Goal: Check status: Check status

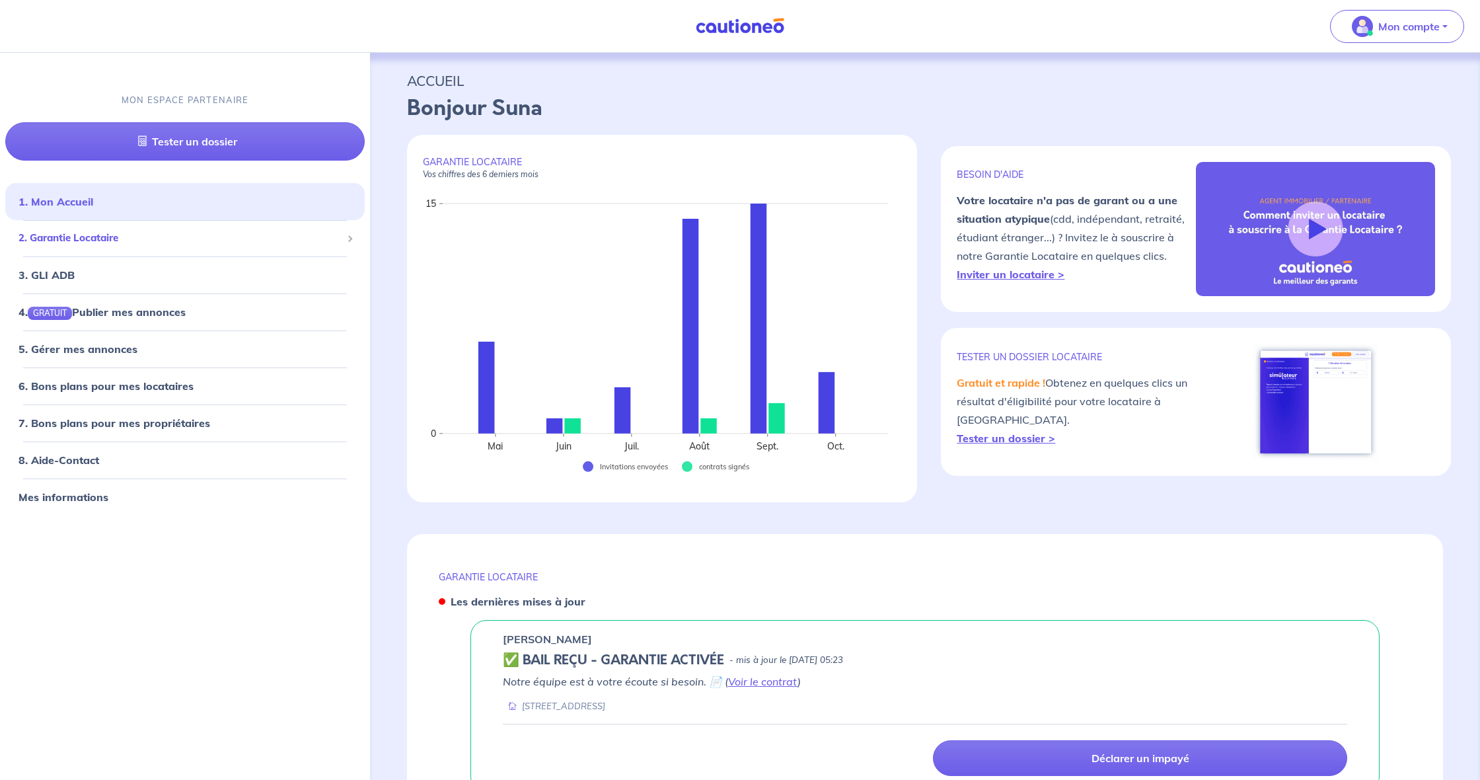
click at [100, 236] on span "2. Garantie Locataire" at bounding box center [180, 238] width 323 height 15
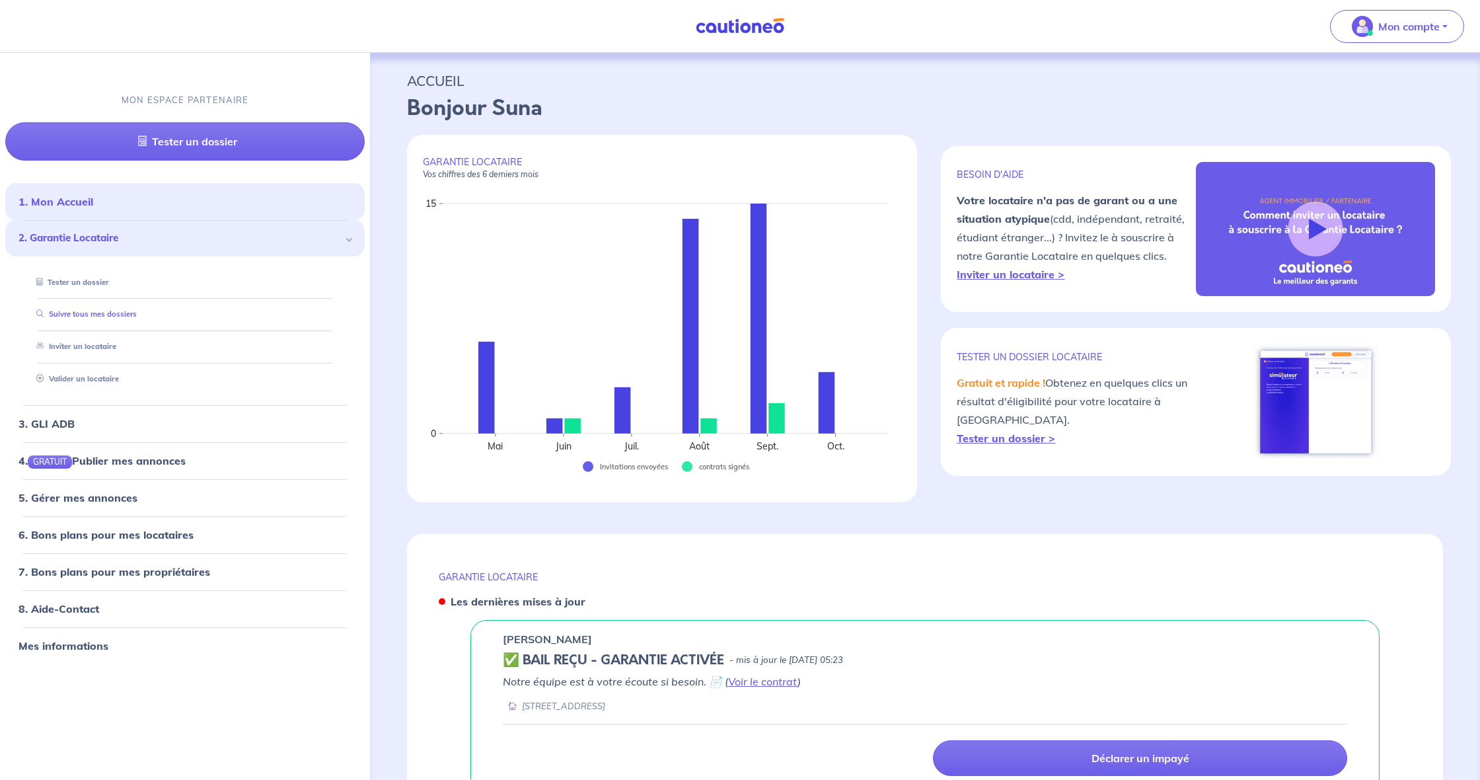
drag, startPoint x: 135, startPoint y: 312, endPoint x: 102, endPoint y: 308, distance: 33.3
click at [135, 312] on link "Suivre tous mes dossiers" at bounding box center [84, 313] width 106 height 9
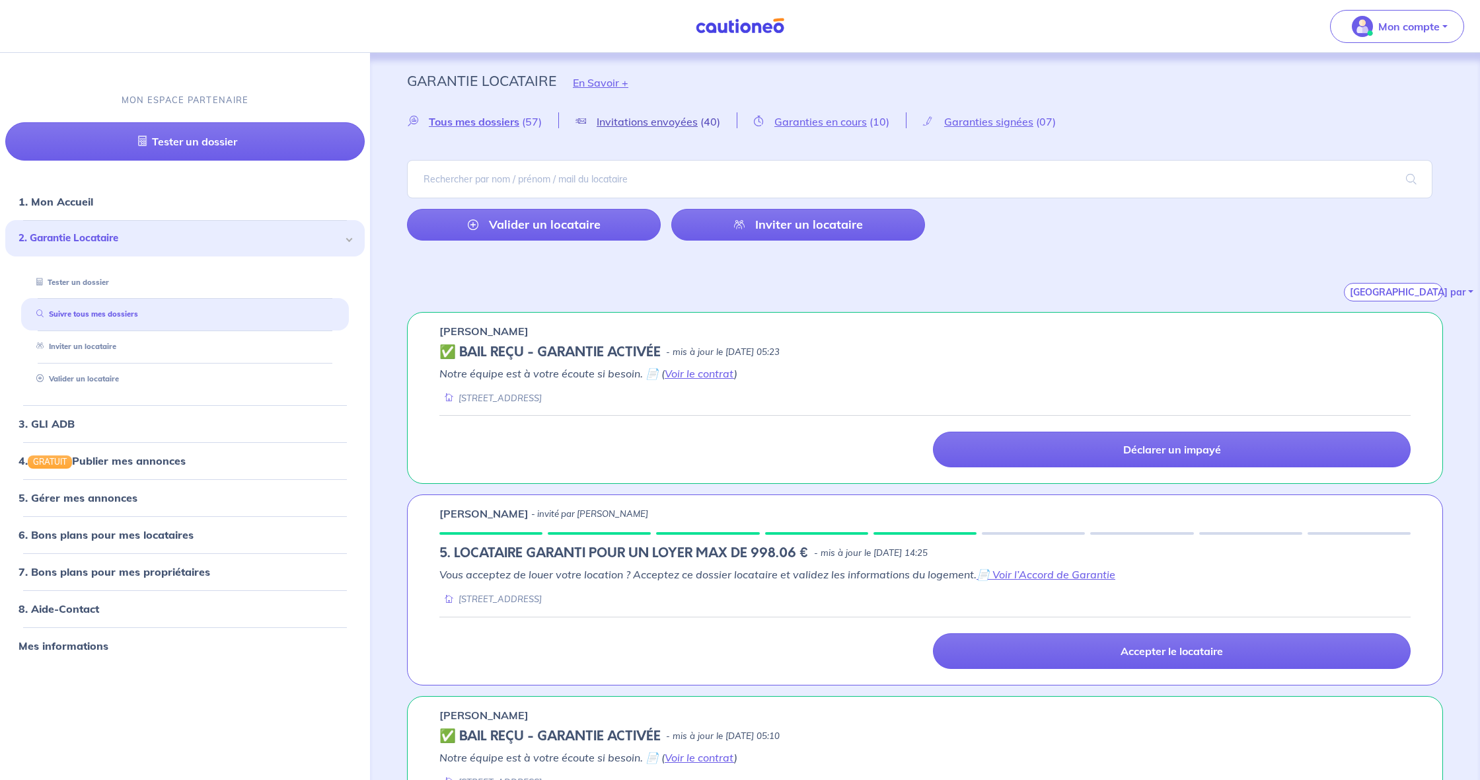
click at [641, 120] on span "Invitations envoyées" at bounding box center [647, 121] width 101 height 13
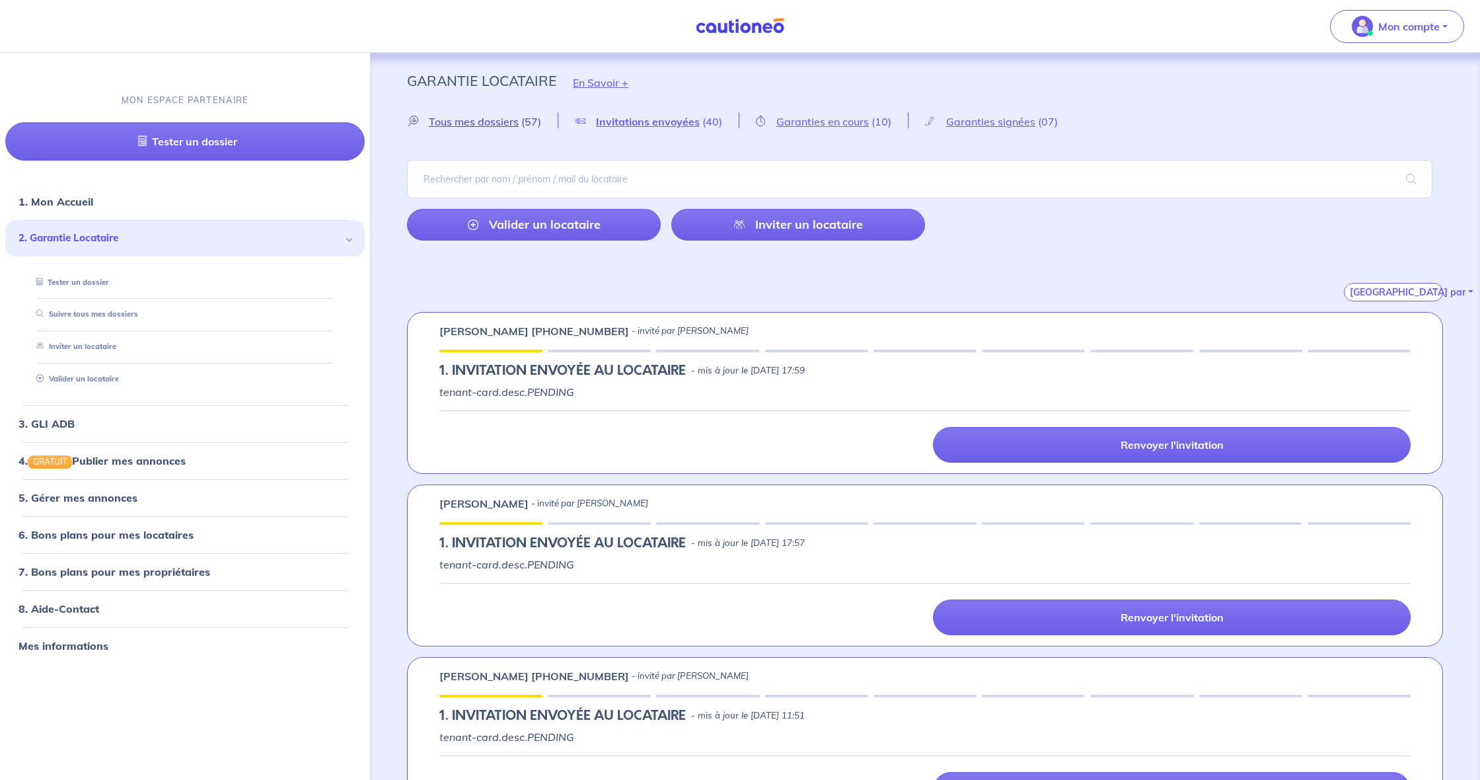
click at [525, 122] on span "(57)" at bounding box center [531, 121] width 20 height 13
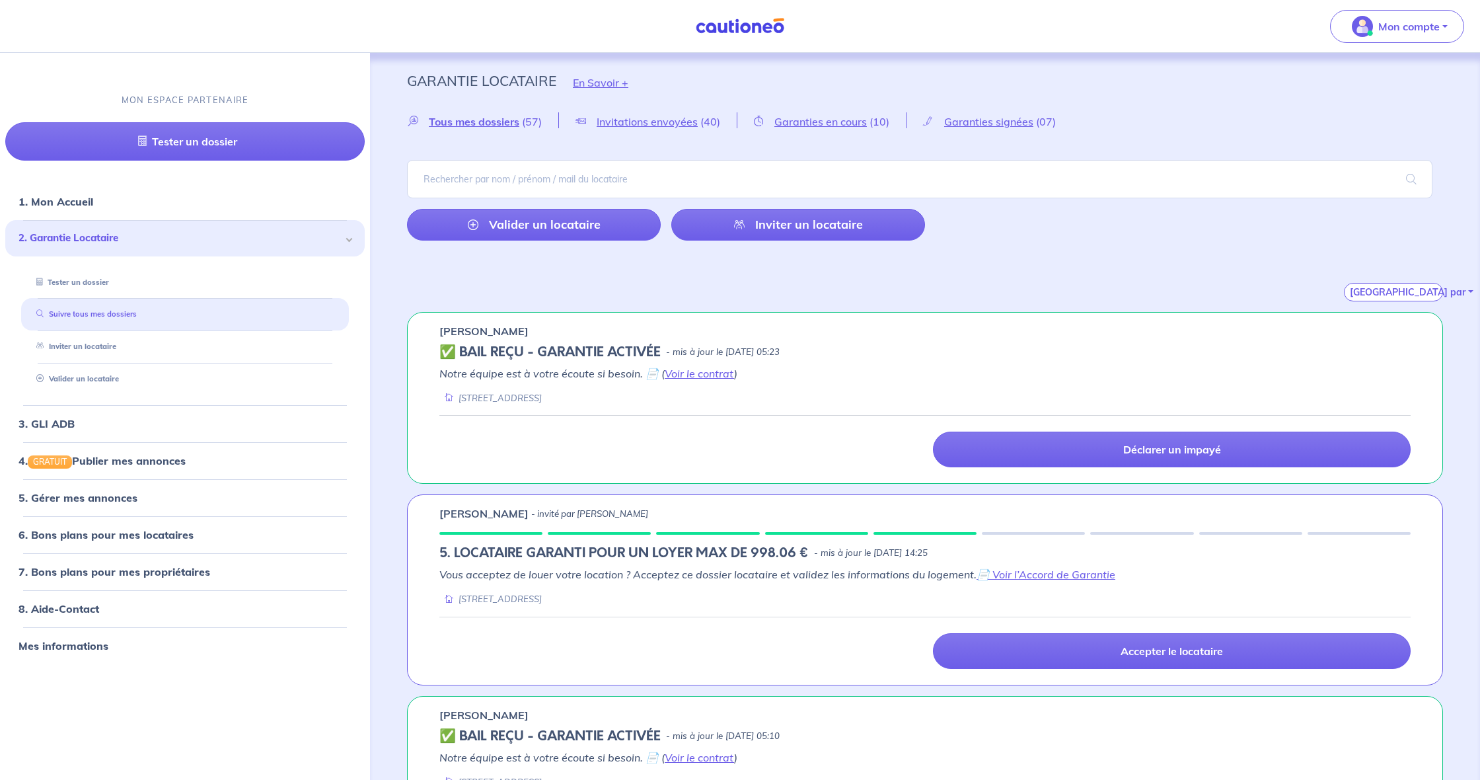
click at [137, 314] on link "Suivre tous mes dossiers" at bounding box center [84, 313] width 106 height 9
click at [114, 311] on link "Suivre tous mes dossiers" at bounding box center [84, 313] width 106 height 9
drag, startPoint x: 1354, startPoint y: 187, endPoint x: 1361, endPoint y: 184, distance: 8.0
click at [1354, 187] on input "search" at bounding box center [920, 179] width 1026 height 38
click at [1358, 186] on input "search" at bounding box center [920, 179] width 1026 height 38
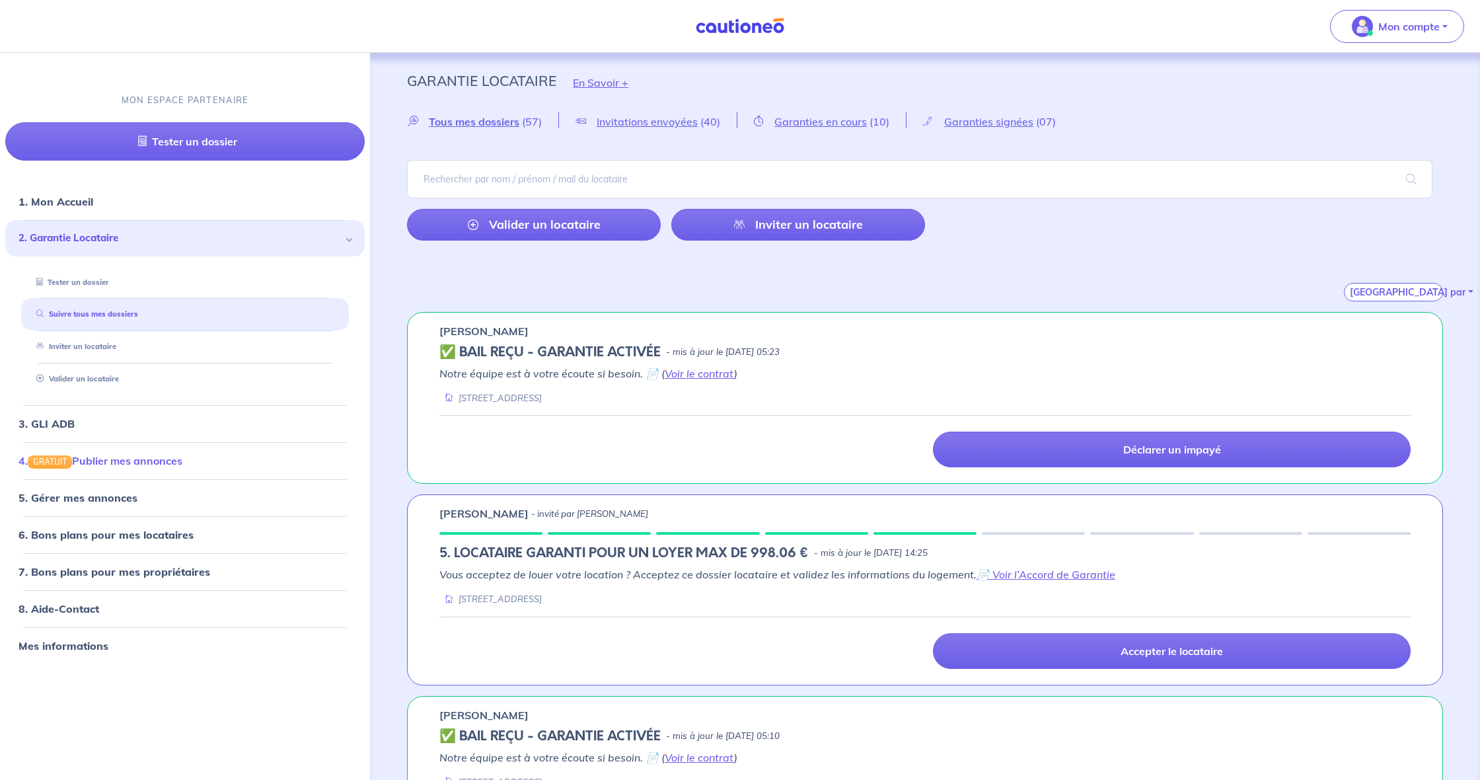
drag, startPoint x: 233, startPoint y: 743, endPoint x: 294, endPoint y: 444, distance: 305.6
click at [232, 743] on div "MON ESPACE PARTENAIRE Tester un dossier 1. Mon Accueil 2. Garantie Locataire Te…" at bounding box center [185, 429] width 370 height 702
